Goal: Navigation & Orientation: Find specific page/section

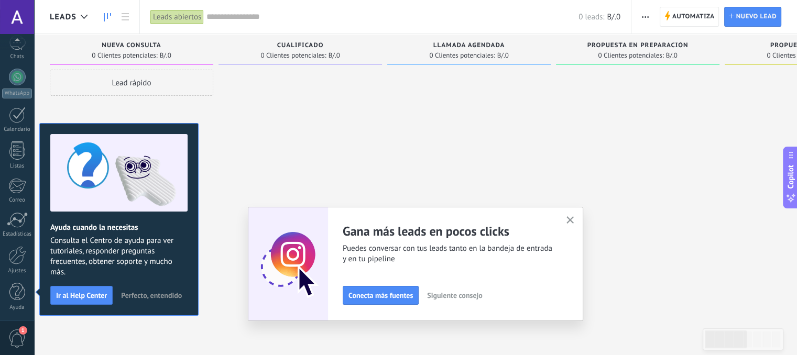
click at [573, 218] on icon "button" at bounding box center [571, 220] width 8 height 8
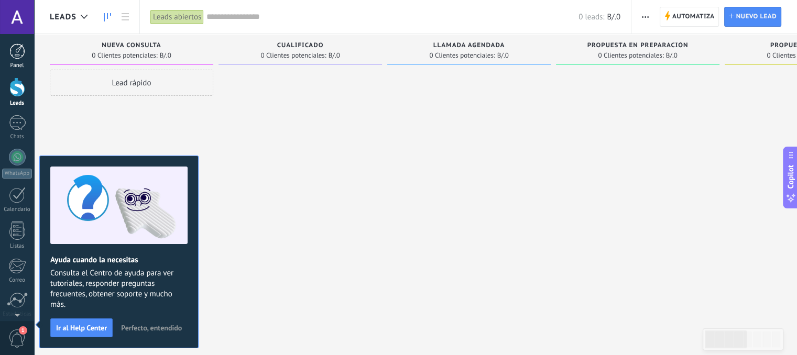
click at [13, 58] on div at bounding box center [17, 52] width 16 height 16
